Goal: Browse casually

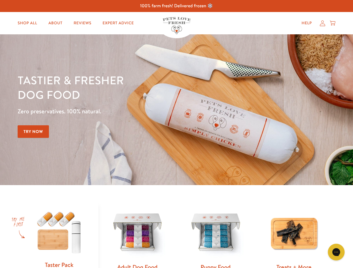
click at [176, 134] on div "Tastier & fresher dog food Zero preservatives. 100% natural. Try Now" at bounding box center [124, 110] width 212 height 74
click at [336, 252] on icon "Open gorgias live chat" at bounding box center [335, 251] width 5 height 5
